Goal: Task Accomplishment & Management: Manage account settings

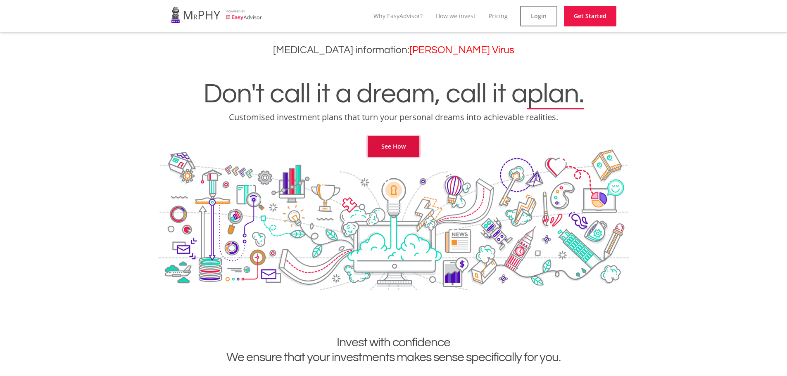
click at [390, 144] on link "See How" at bounding box center [393, 146] width 52 height 21
click at [533, 14] on link "Login" at bounding box center [538, 16] width 37 height 21
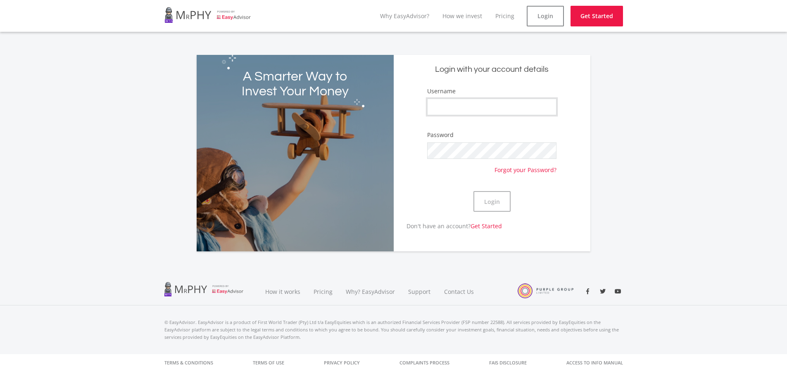
click at [447, 101] on input "Username" at bounding box center [491, 107] width 129 height 17
type input "Jaco710204"
click at [473, 191] on button "Login" at bounding box center [491, 201] width 37 height 21
